Goal: Task Accomplishment & Management: Use online tool/utility

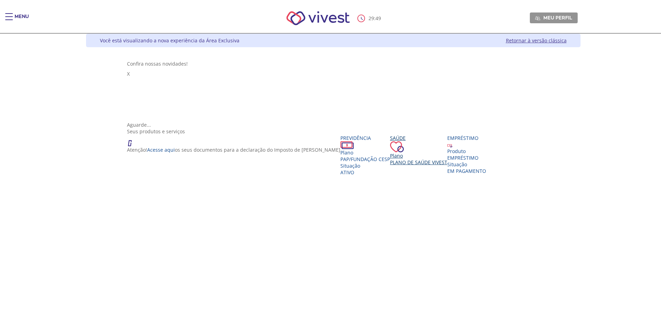
click at [390, 152] on div "Plano" at bounding box center [418, 155] width 57 height 7
click at [390, 166] on span "Plano de Saúde VIVEST" at bounding box center [418, 162] width 57 height 7
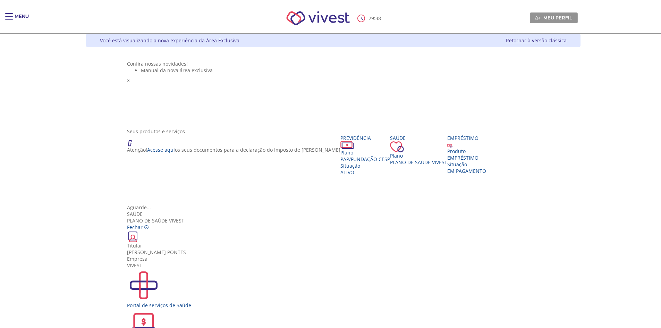
click at [285, 309] on div "2ª Via de Boleto de Cobrança" at bounding box center [333, 329] width 412 height 40
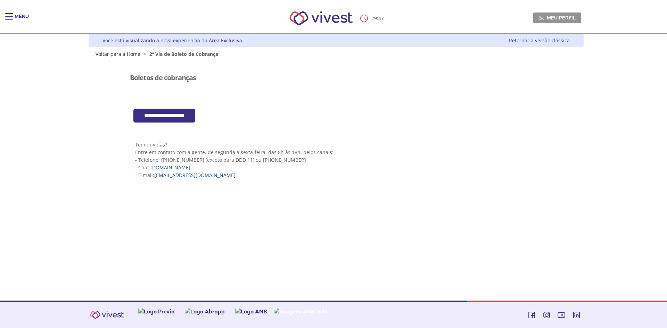
click at [190, 116] on input "**********" at bounding box center [164, 116] width 62 height 14
